Goal: Task Accomplishment & Management: Manage account settings

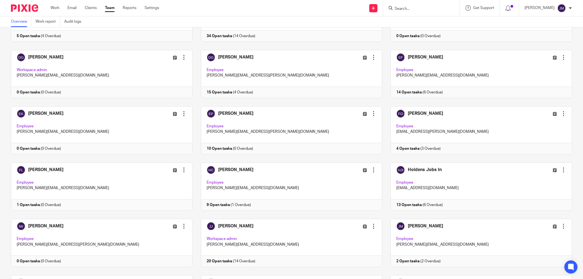
scroll to position [212, 0]
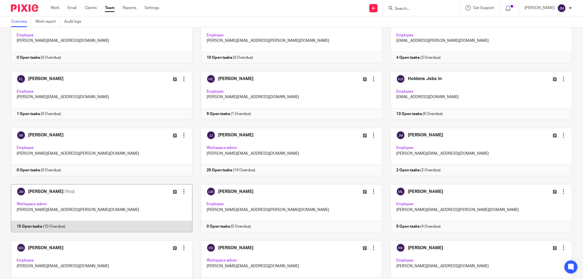
click at [69, 212] on link at bounding box center [97, 208] width 190 height 48
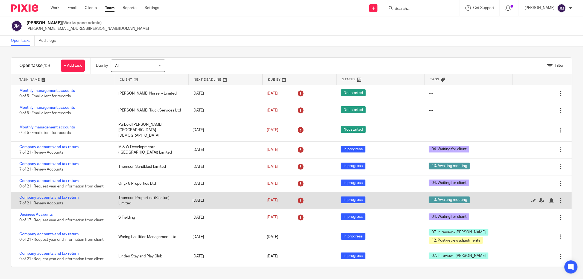
scroll to position [61, 0]
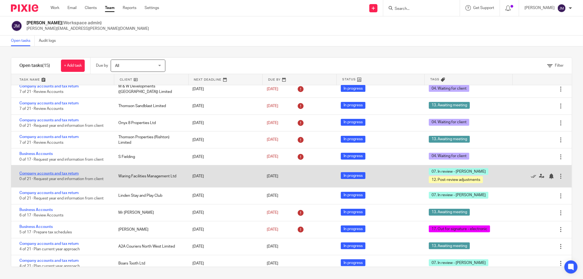
click at [57, 172] on link "Company accounts and tax return" at bounding box center [48, 174] width 59 height 4
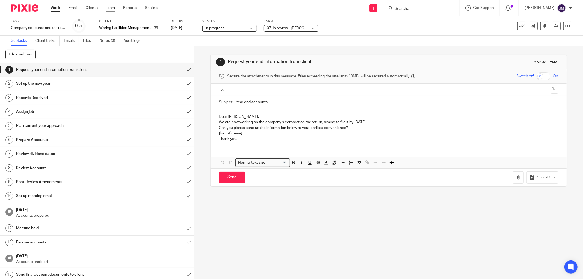
click at [109, 9] on link "Team" at bounding box center [110, 7] width 9 height 5
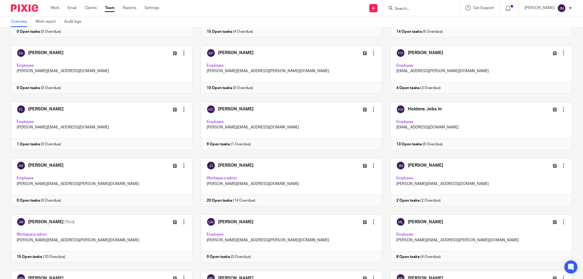
scroll to position [243, 0]
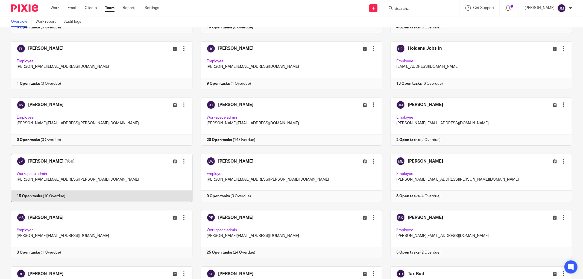
click at [48, 158] on link at bounding box center [97, 178] width 190 height 48
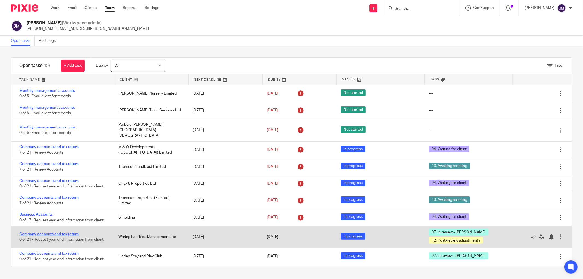
click at [57, 232] on link "Company accounts and tax return" at bounding box center [48, 234] width 59 height 4
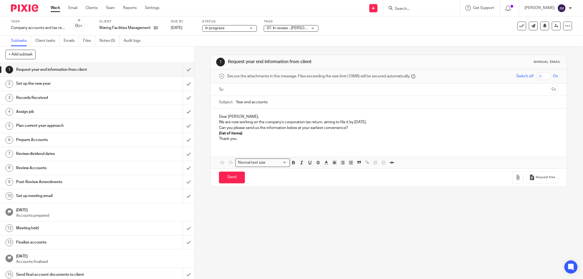
click at [304, 28] on span "07. In review - Julie + 1" at bounding box center [297, 28] width 60 height 4
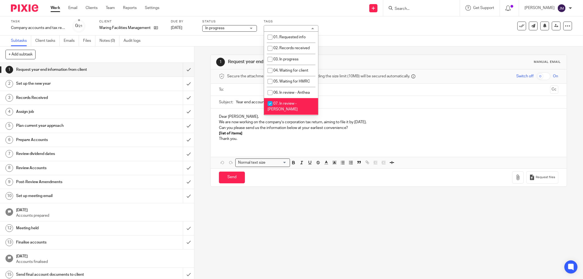
click at [268, 108] on input "checkbox" at bounding box center [270, 103] width 10 height 10
checkbox input "false"
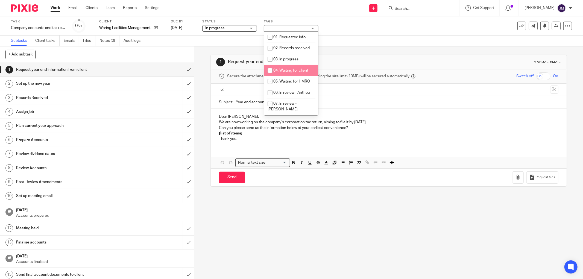
click at [272, 70] on input "checkbox" at bounding box center [270, 70] width 10 height 10
checkbox input "true"
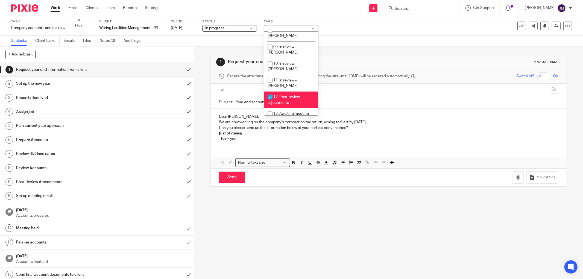
scroll to position [91, 0]
click at [268, 90] on input "checkbox" at bounding box center [270, 95] width 10 height 10
checkbox input "false"
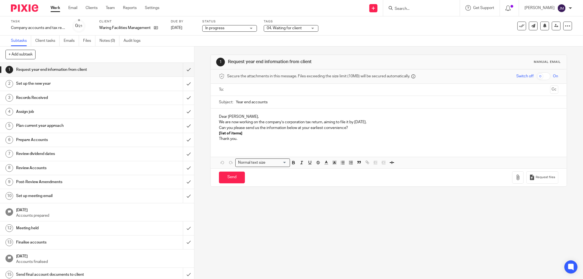
click at [277, 196] on div "1 Request year end information from client Manual email Secure the attachments …" at bounding box center [388, 162] width 388 height 232
click at [109, 8] on link "Team" at bounding box center [110, 7] width 9 height 5
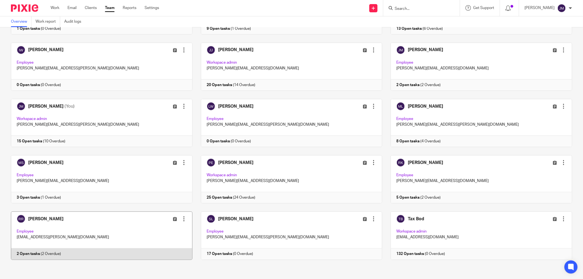
scroll to position [268, 0]
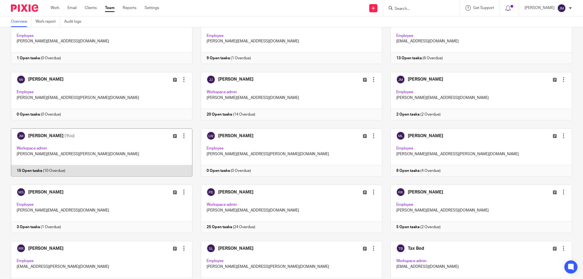
click at [51, 149] on link at bounding box center [97, 152] width 190 height 48
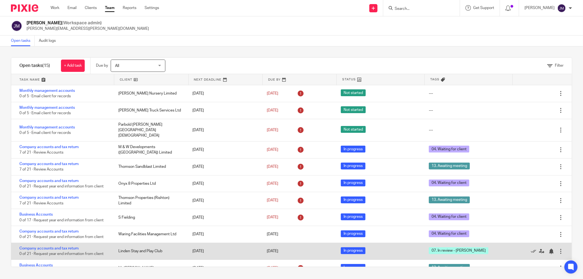
scroll to position [74, 0]
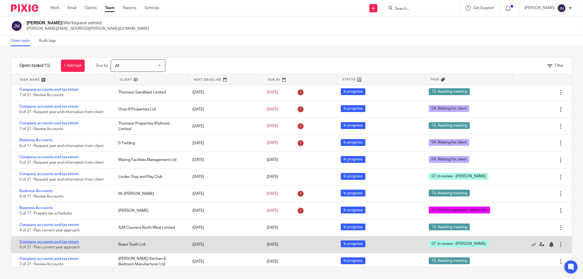
click at [48, 240] on link "Company accounts and tax return" at bounding box center [48, 242] width 59 height 4
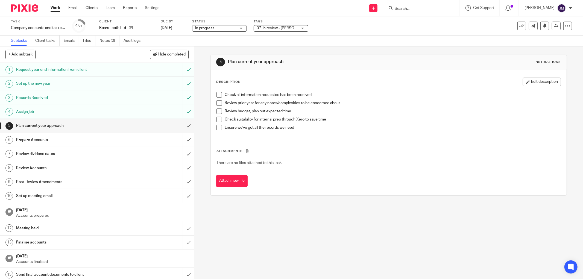
click at [303, 29] on div "07. In review - Julie" at bounding box center [280, 28] width 55 height 7
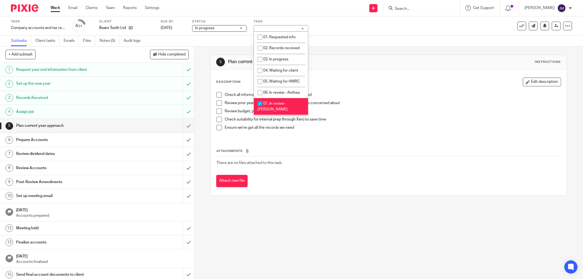
click at [260, 108] on input "checkbox" at bounding box center [260, 103] width 10 height 10
checkbox input "false"
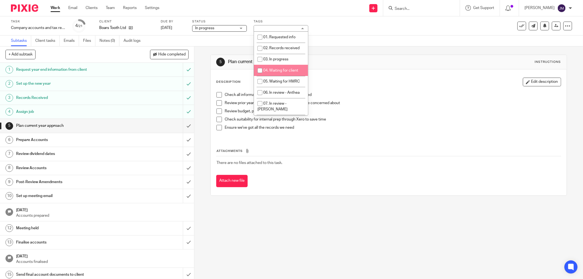
click at [261, 71] on input "checkbox" at bounding box center [260, 70] width 10 height 10
checkbox input "true"
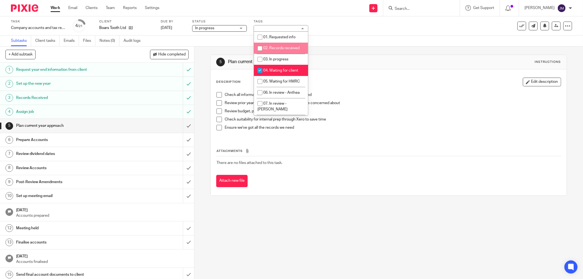
drag, startPoint x: 321, startPoint y: 225, endPoint x: 260, endPoint y: 155, distance: 93.3
click at [321, 225] on div "5 Plan current year approach Instructions Description Edit description Check al…" at bounding box center [388, 162] width 388 height 232
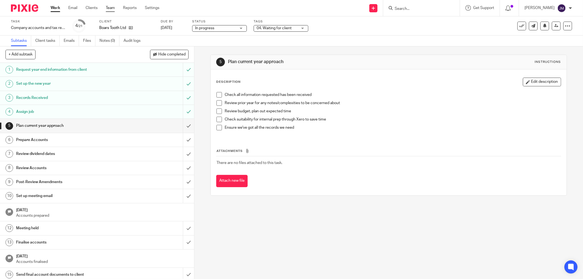
click at [109, 9] on link "Team" at bounding box center [110, 7] width 9 height 5
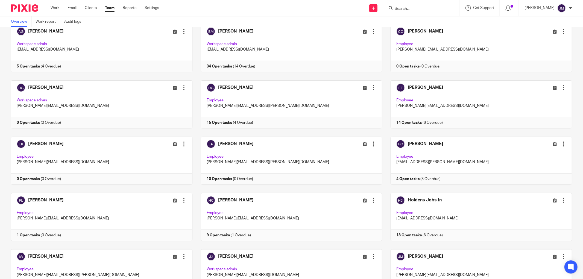
scroll to position [212, 0]
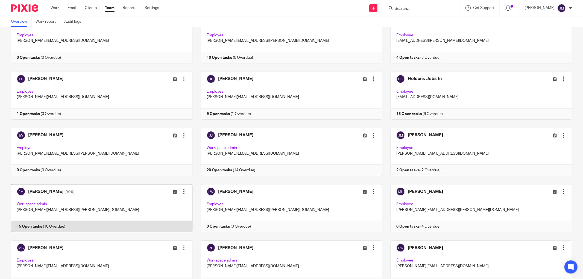
click at [51, 206] on link at bounding box center [97, 208] width 190 height 48
